Goal: Find specific page/section: Find specific page/section

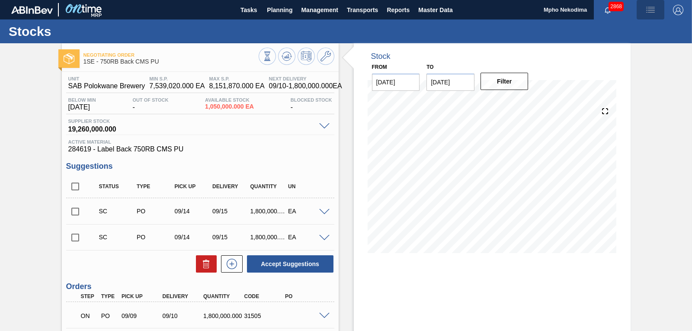
click at [648, 12] on img "button" at bounding box center [650, 10] width 10 height 10
click at [650, 6] on div at bounding box center [346, 165] width 692 height 331
click at [649, 9] on img "button" at bounding box center [650, 10] width 10 height 10
click at [554, 76] on div at bounding box center [346, 165] width 692 height 331
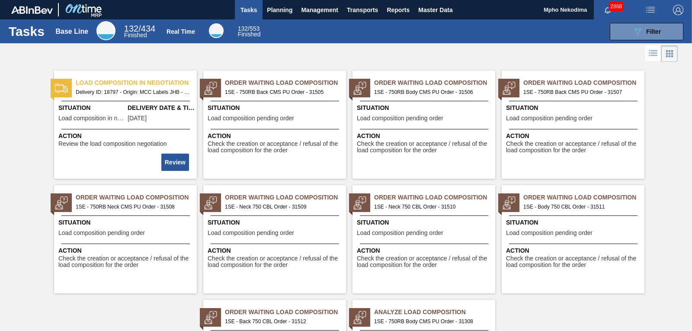
click at [650, 8] on img "button" at bounding box center [650, 10] width 10 height 10
click at [512, 53] on div at bounding box center [346, 165] width 692 height 331
click at [274, 6] on span "Planning" at bounding box center [280, 10] width 26 height 10
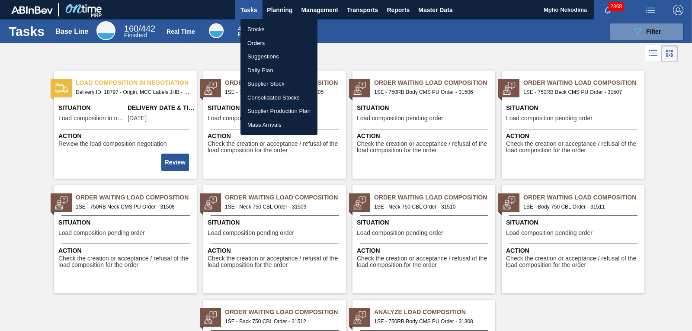
click at [259, 29] on li "Stocks" at bounding box center [278, 29] width 77 height 14
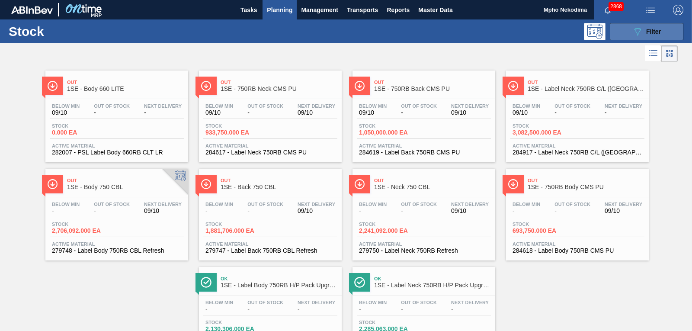
click at [624, 30] on button "089F7B8B-B2A5-4AFE-B5C0-19BA573D28AC Filter" at bounding box center [647, 31] width 74 height 17
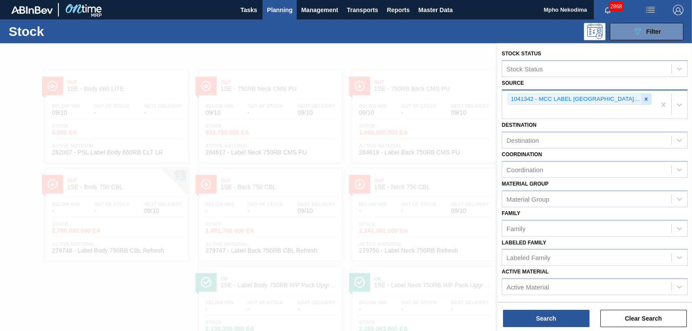
click at [643, 99] on icon at bounding box center [646, 99] width 6 height 6
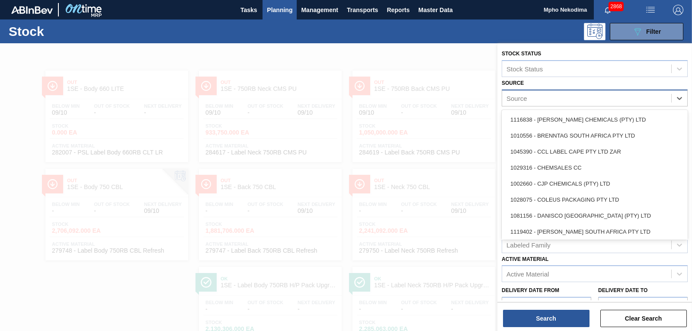
click at [629, 98] on div "Source" at bounding box center [586, 98] width 169 height 13
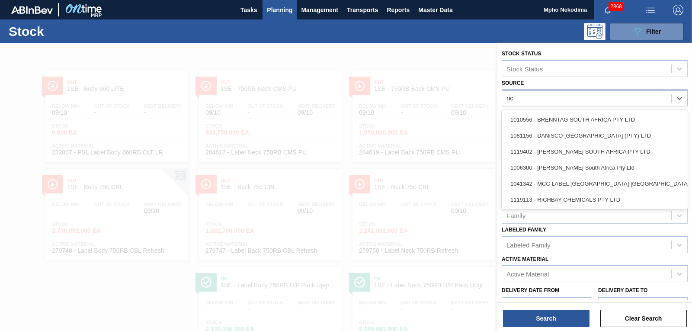
type input "rich"
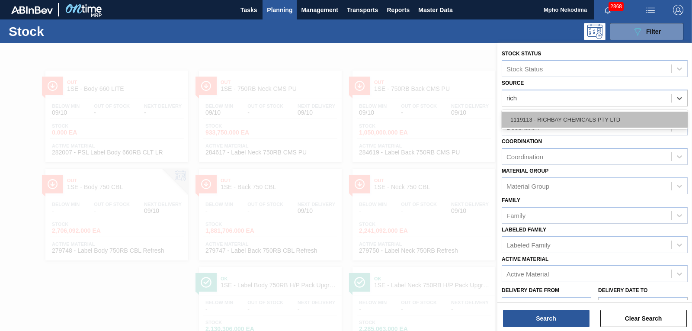
click at [608, 116] on div "1119113 - RICHBAY CHEMICALS PTY LTD" at bounding box center [595, 120] width 186 height 16
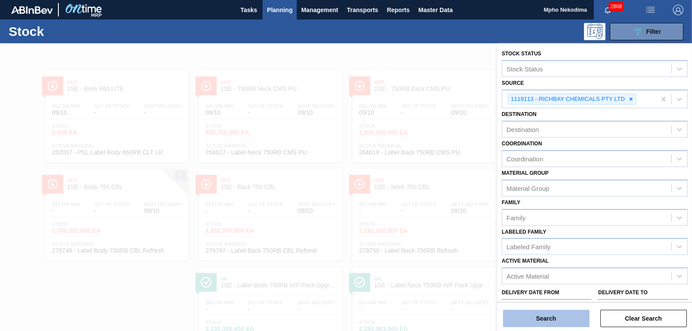
click at [568, 316] on button "Search" at bounding box center [546, 318] width 86 height 17
